Goal: Contribute content

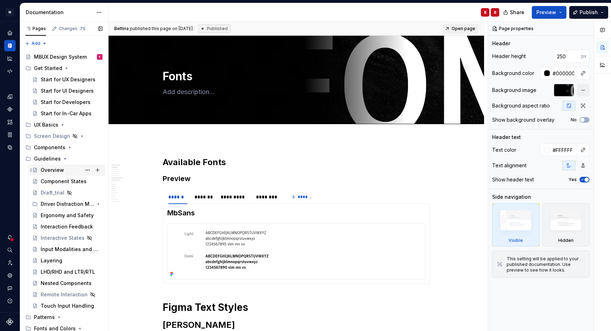
scroll to position [5, 0]
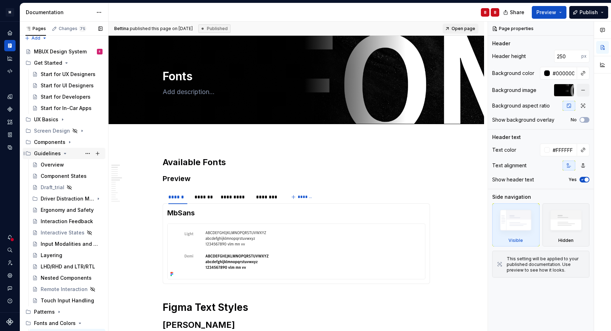
click at [64, 153] on icon "Page tree" at bounding box center [65, 153] width 2 height 1
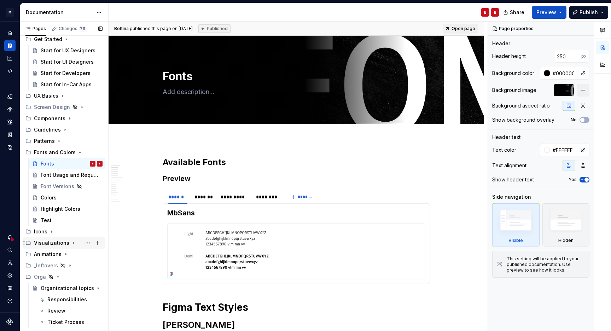
scroll to position [35, 0]
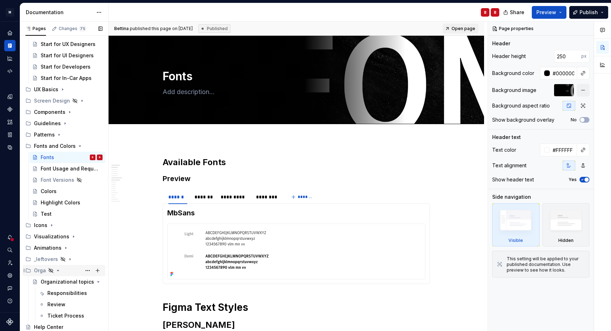
click at [59, 270] on icon "Page tree" at bounding box center [58, 271] width 6 height 6
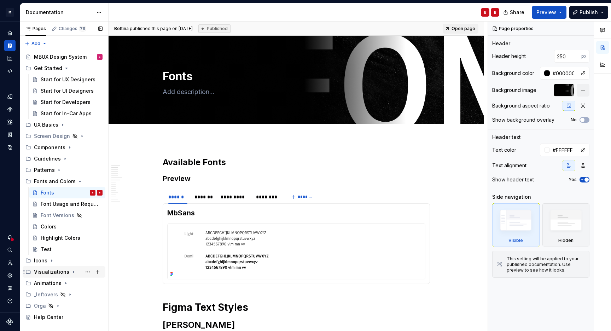
click at [46, 273] on div "Visualizations" at bounding box center [51, 272] width 35 height 7
click at [73, 272] on icon "Page tree" at bounding box center [74, 272] width 2 height 1
click at [70, 149] on icon "Page tree" at bounding box center [70, 148] width 6 height 6
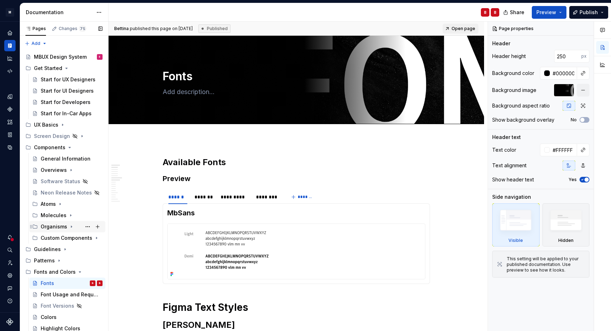
click at [59, 227] on div "Organisms" at bounding box center [54, 226] width 27 height 7
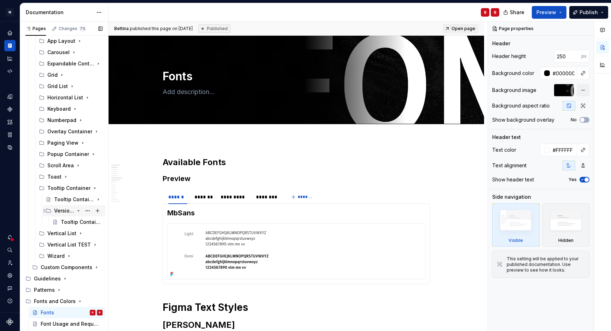
scroll to position [212, 0]
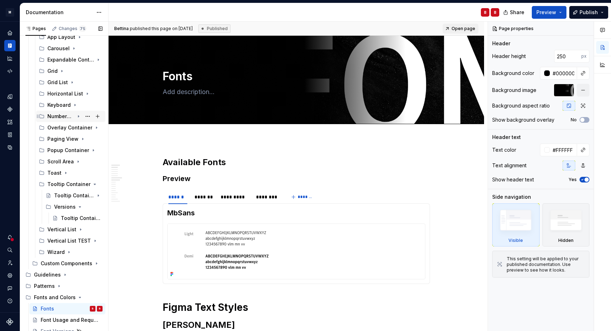
click at [63, 116] on div "Numberpad" at bounding box center [60, 116] width 27 height 7
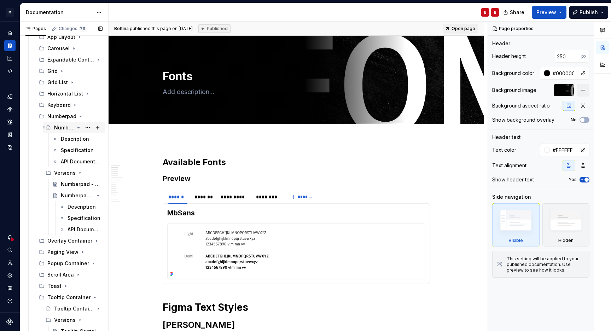
click at [64, 129] on div "Numberpad (Upcoming)" at bounding box center [64, 127] width 20 height 7
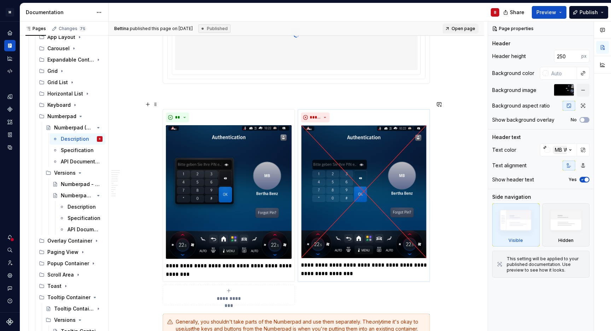
scroll to position [1640, 0]
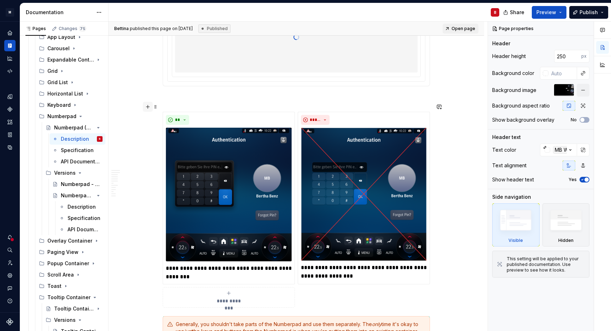
click at [147, 107] on button "button" at bounding box center [148, 107] width 10 height 10
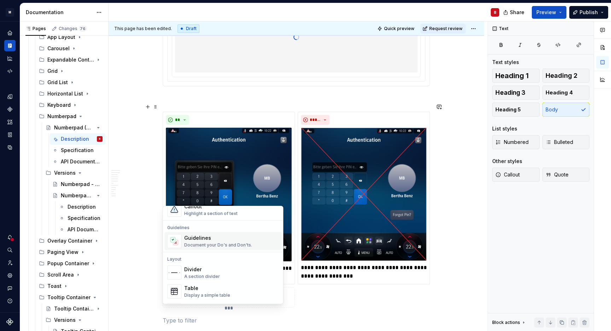
scroll to position [186, 0]
click at [227, 95] on p at bounding box center [296, 99] width 267 height 8
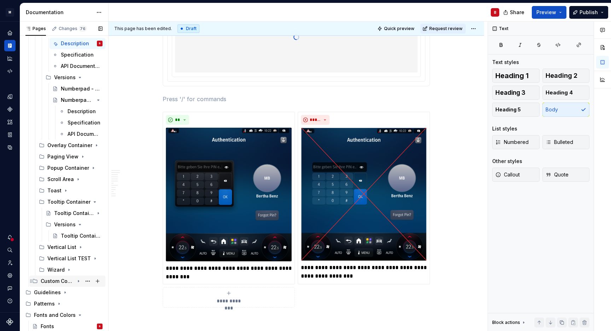
scroll to position [432, 0]
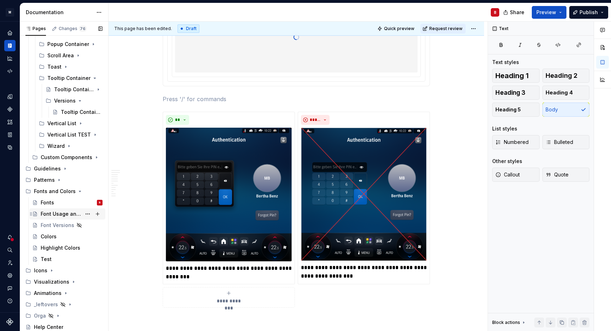
click at [55, 214] on div "Font Usage and Requirements" at bounding box center [61, 214] width 41 height 7
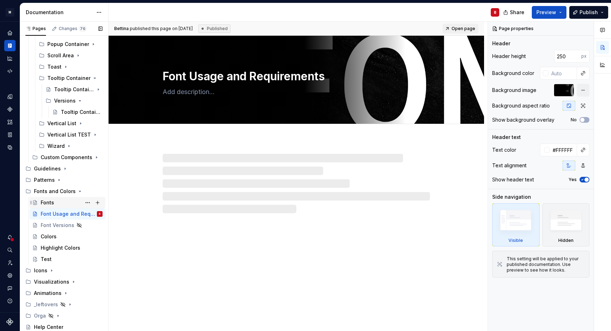
click at [53, 201] on div "Fonts" at bounding box center [47, 202] width 13 height 7
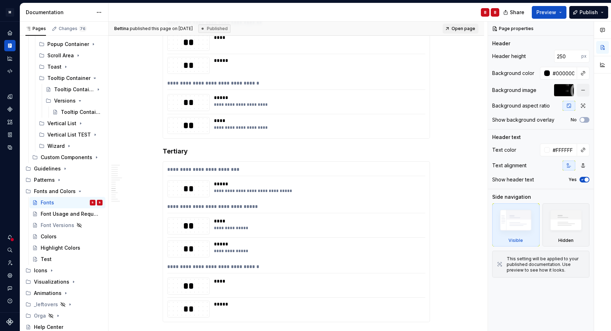
scroll to position [748, 0]
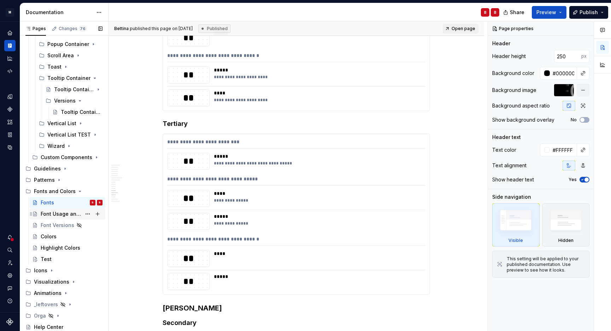
click at [69, 216] on div "Font Usage and Requirements" at bounding box center [61, 214] width 41 height 7
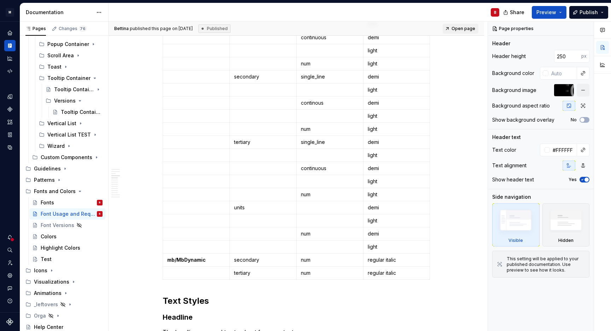
scroll to position [456, 0]
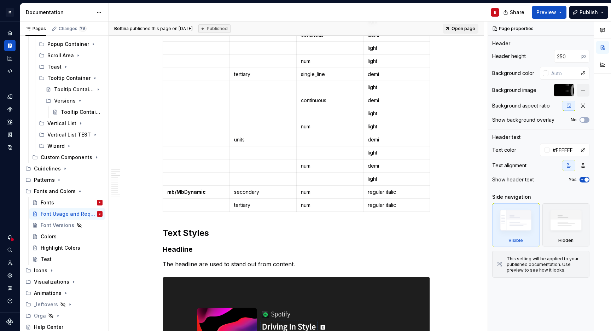
type textarea "*"
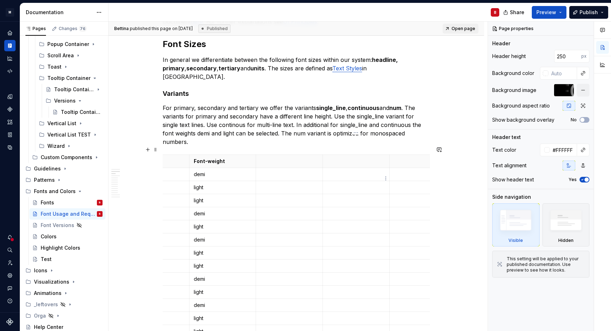
scroll to position [186, 0]
click at [289, 146] on html "M MBUX-DesignSystem B Dataset Default Documentation B Share Preview Publish Pag…" at bounding box center [305, 165] width 611 height 331
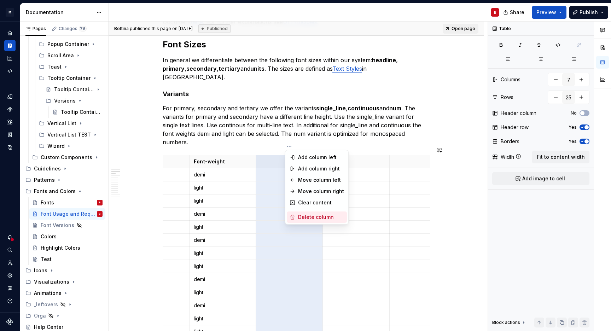
click at [312, 217] on div "Delete column" at bounding box center [321, 217] width 46 height 7
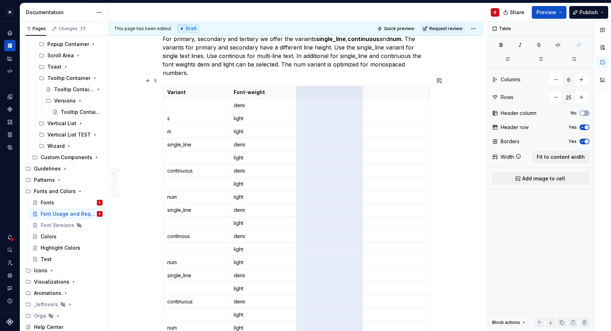
scroll to position [226, 0]
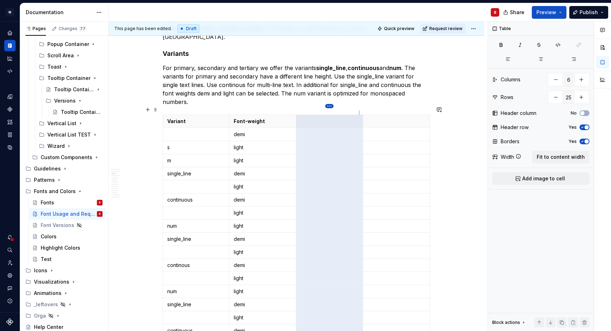
click at [330, 108] on html "M MBUX-DesignSystem B Dataset Default Documentation B Share Preview Publish Pag…" at bounding box center [305, 165] width 611 height 331
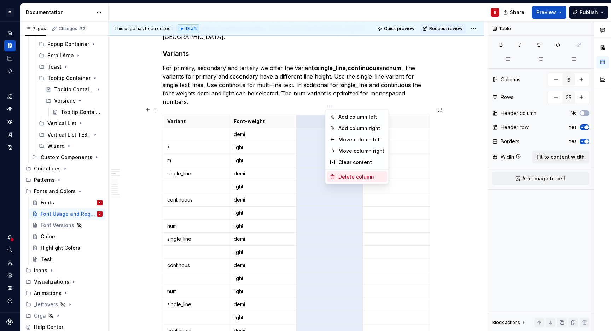
click at [344, 174] on div "Delete column" at bounding box center [362, 176] width 46 height 7
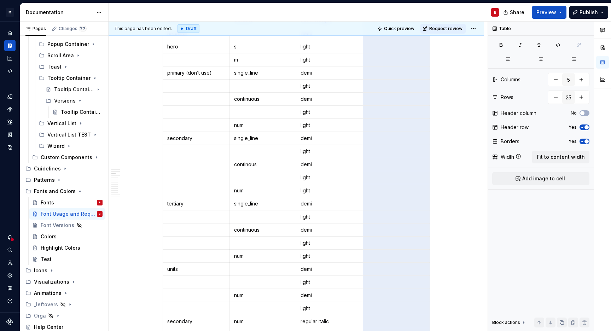
scroll to position [189, 0]
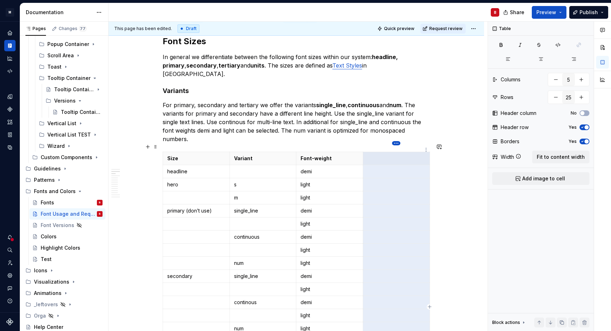
click at [394, 143] on html "M MBUX-DesignSystem B Dataset Default Documentation B Share Preview Publish Pag…" at bounding box center [305, 165] width 611 height 331
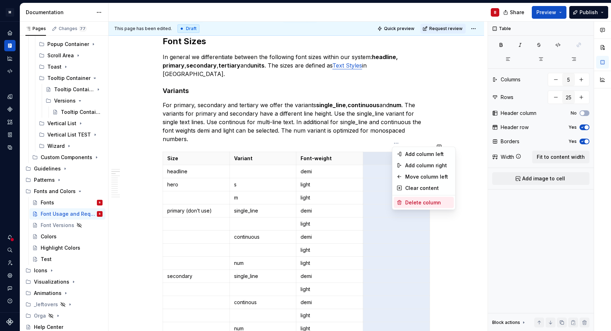
click at [412, 203] on div "Delete column" at bounding box center [428, 202] width 46 height 7
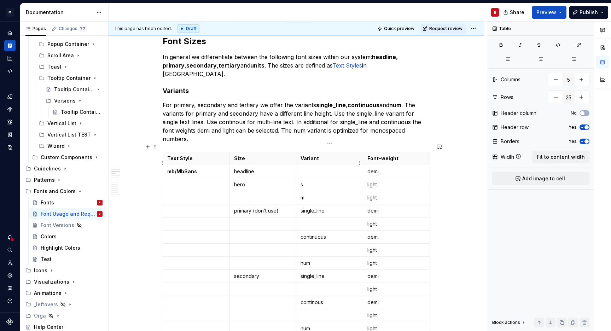
type input "4"
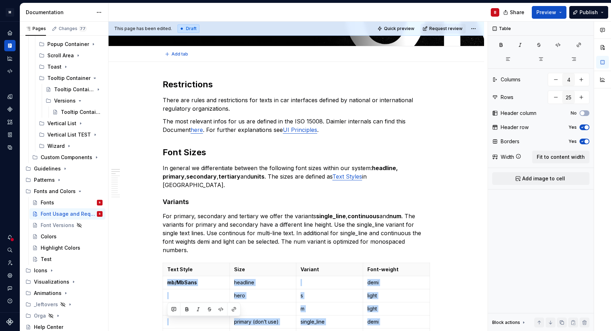
scroll to position [29, 0]
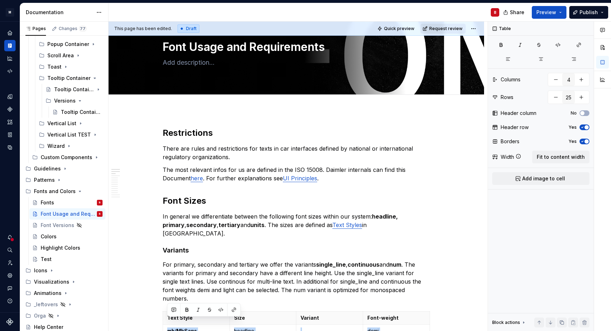
click at [433, 30] on span "Request review" at bounding box center [446, 29] width 33 height 6
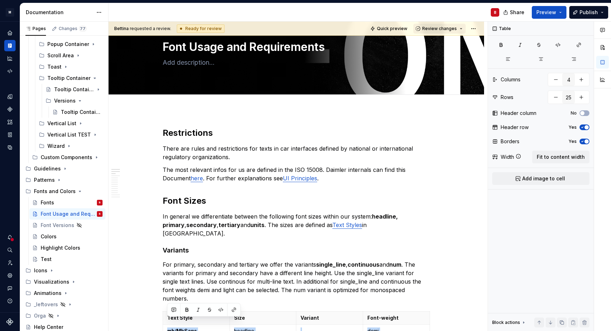
click at [449, 31] on span "Review changes" at bounding box center [439, 29] width 35 height 6
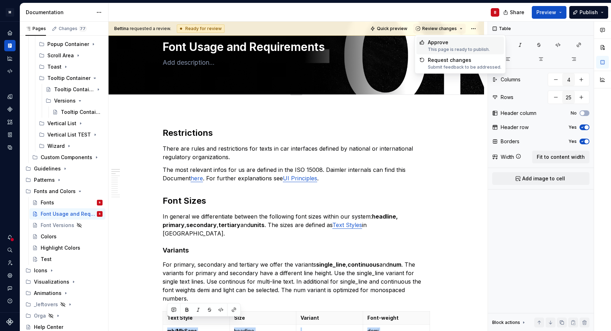
click at [445, 42] on div "Approve" at bounding box center [459, 42] width 62 height 7
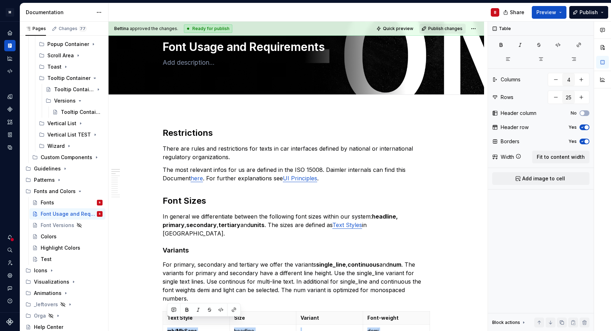
click at [445, 30] on span "Publish changes" at bounding box center [445, 29] width 34 height 6
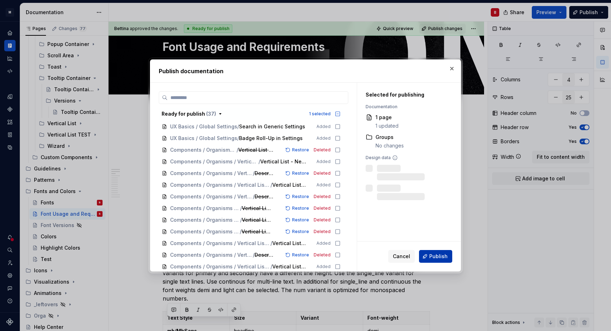
click at [450, 255] on button "Publish" at bounding box center [435, 256] width 33 height 13
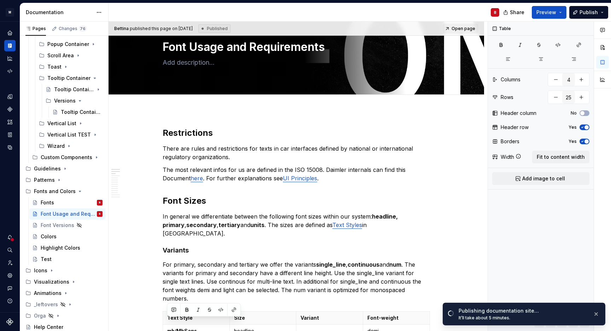
type textarea "*"
